Goal: Task Accomplishment & Management: Complete application form

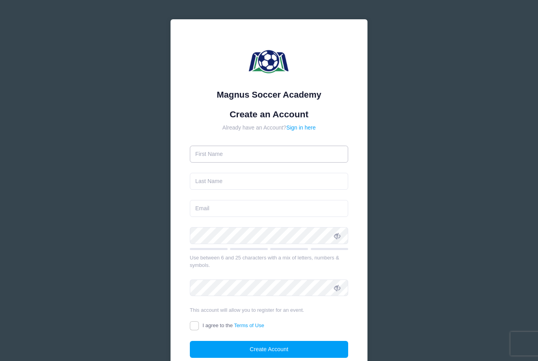
click at [301, 157] on input "text" at bounding box center [269, 154] width 159 height 17
type input "Leanne"
click at [198, 178] on input "text" at bounding box center [269, 181] width 159 height 17
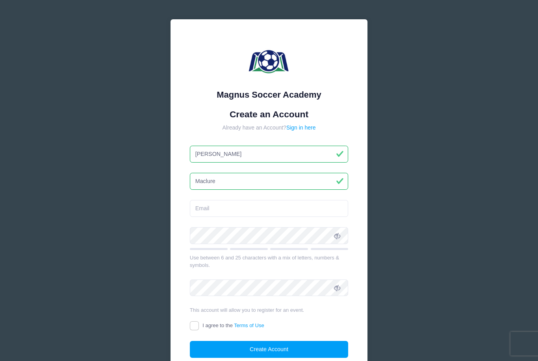
type input "Maclure"
click at [293, 211] on input "email" at bounding box center [269, 208] width 159 height 17
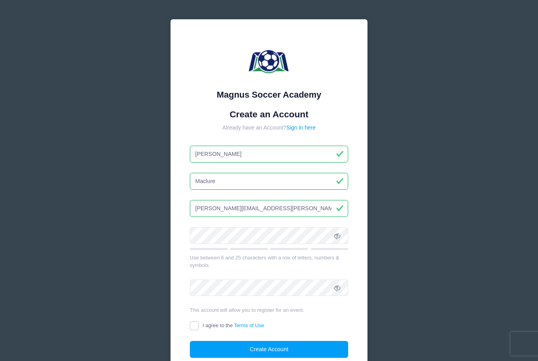
type input "[PERSON_NAME][EMAIL_ADDRESS][PERSON_NAME][PERSON_NAME][DOMAIN_NAME]"
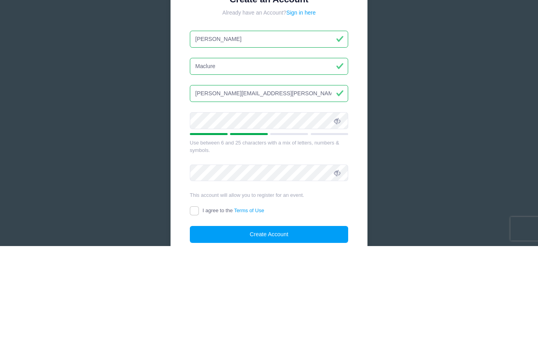
click at [194, 202] on form "Create an Account Already have an Account? Sign in here Leanne Maclure jocelyn.…" at bounding box center [269, 233] width 159 height 249
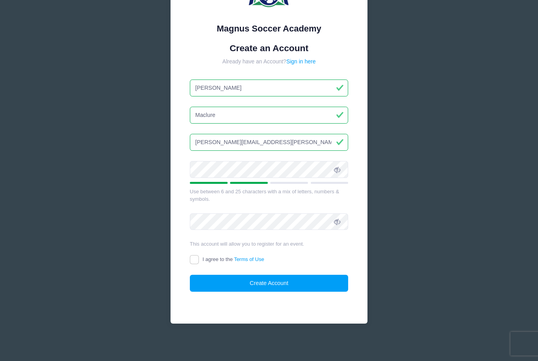
click at [198, 256] on label "I agree to the Terms of Use" at bounding box center [227, 260] width 74 height 8
click at [198, 255] on input "I agree to the Terms of Use" at bounding box center [194, 259] width 9 height 9
checkbox input "true"
click at [285, 284] on button "Create Account" at bounding box center [269, 283] width 159 height 17
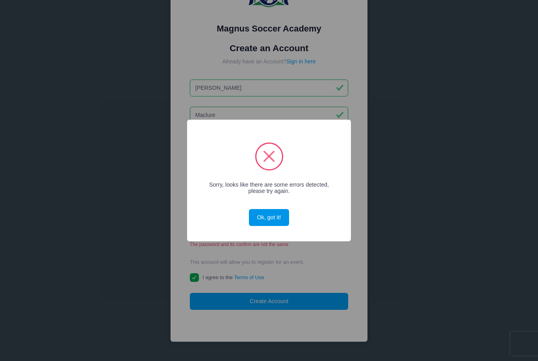
click at [279, 220] on button "Ok, got it!" at bounding box center [269, 217] width 40 height 17
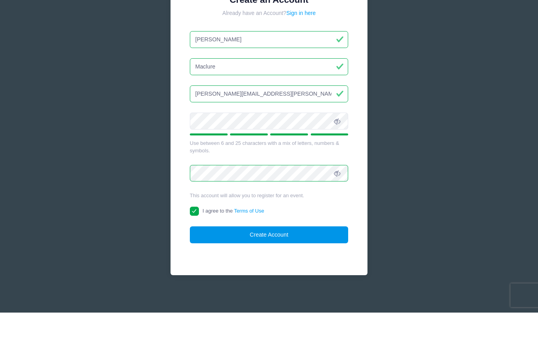
click at [317, 275] on button "Create Account" at bounding box center [269, 283] width 159 height 17
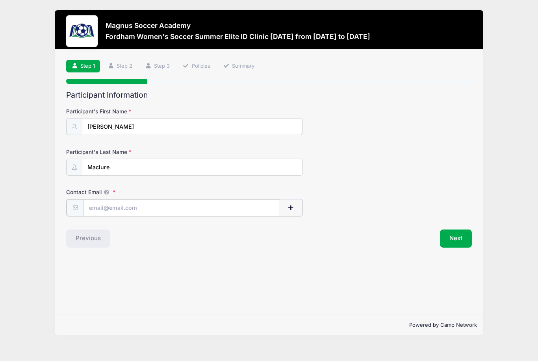
click at [94, 205] on input "Contact Email" at bounding box center [181, 207] width 196 height 17
type input "[PERSON_NAME][EMAIL_ADDRESS][PERSON_NAME][PERSON_NAME][DOMAIN_NAME]"
click at [456, 238] on button "Next" at bounding box center [456, 238] width 32 height 18
